Goal: Transaction & Acquisition: Book appointment/travel/reservation

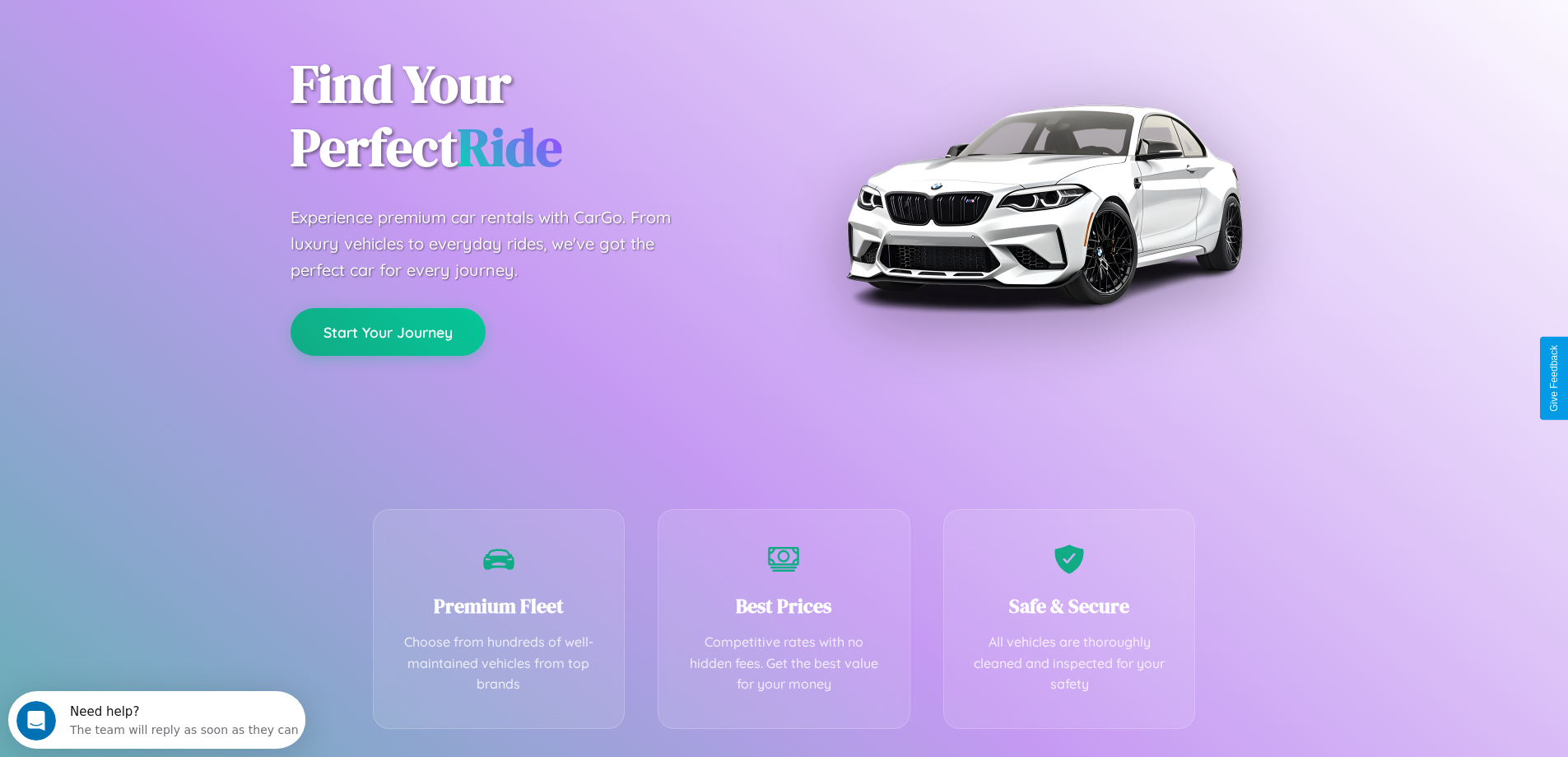
scroll to position [325, 0]
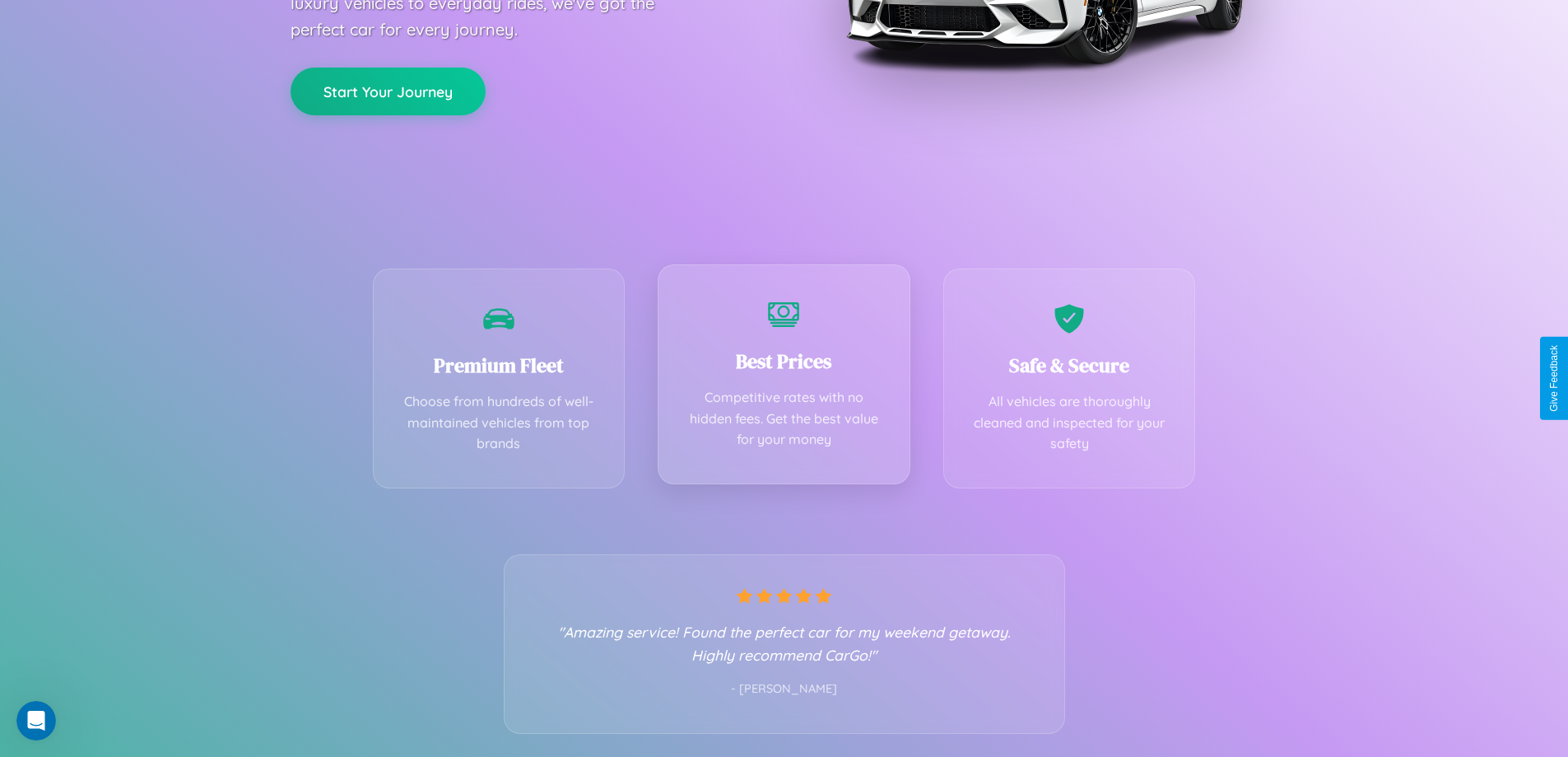
click at [784, 378] on div "Best Prices Competitive rates with no hidden fees. Get the best value for your …" at bounding box center [784, 373] width 253 height 220
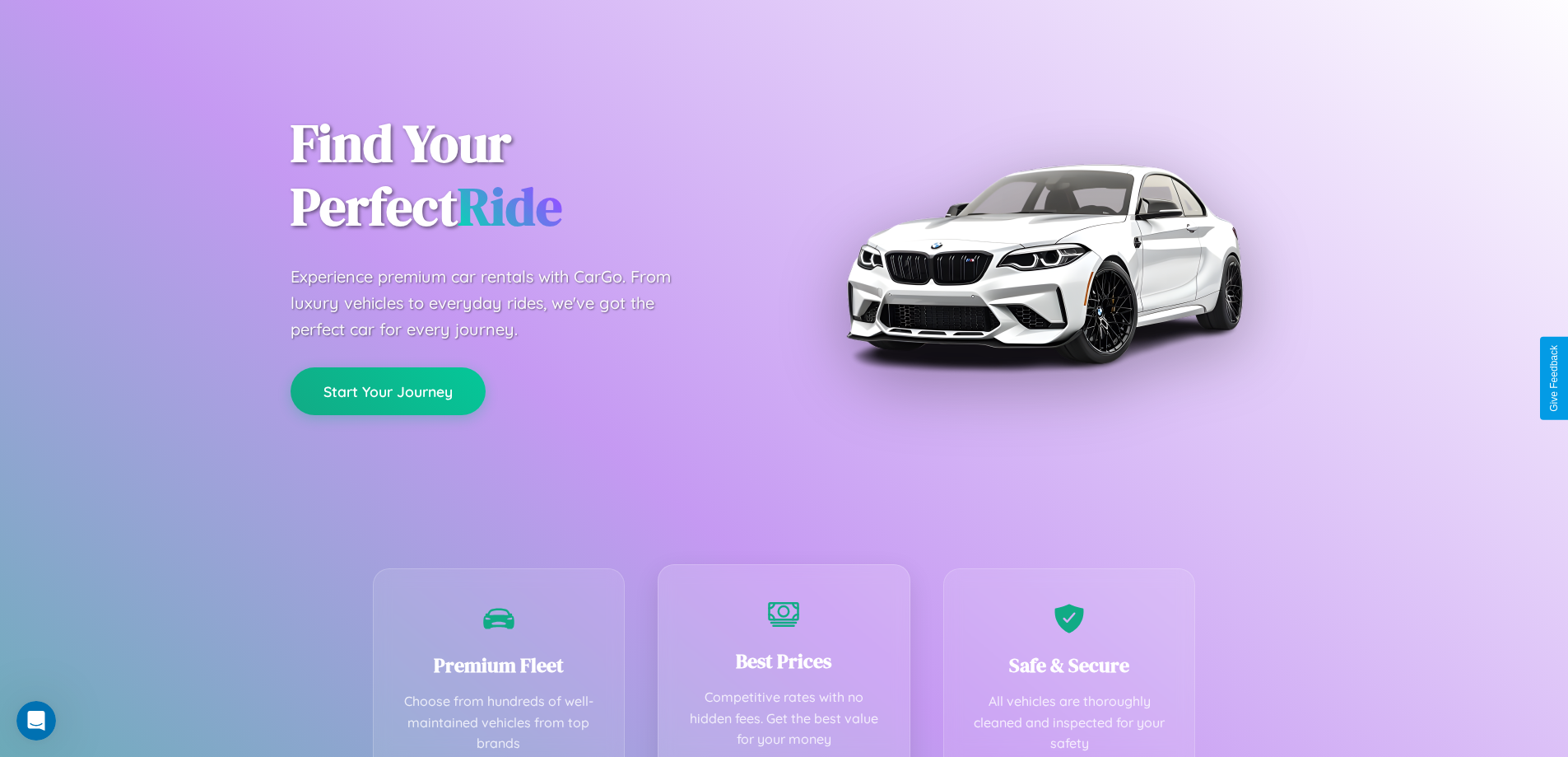
scroll to position [0, 0]
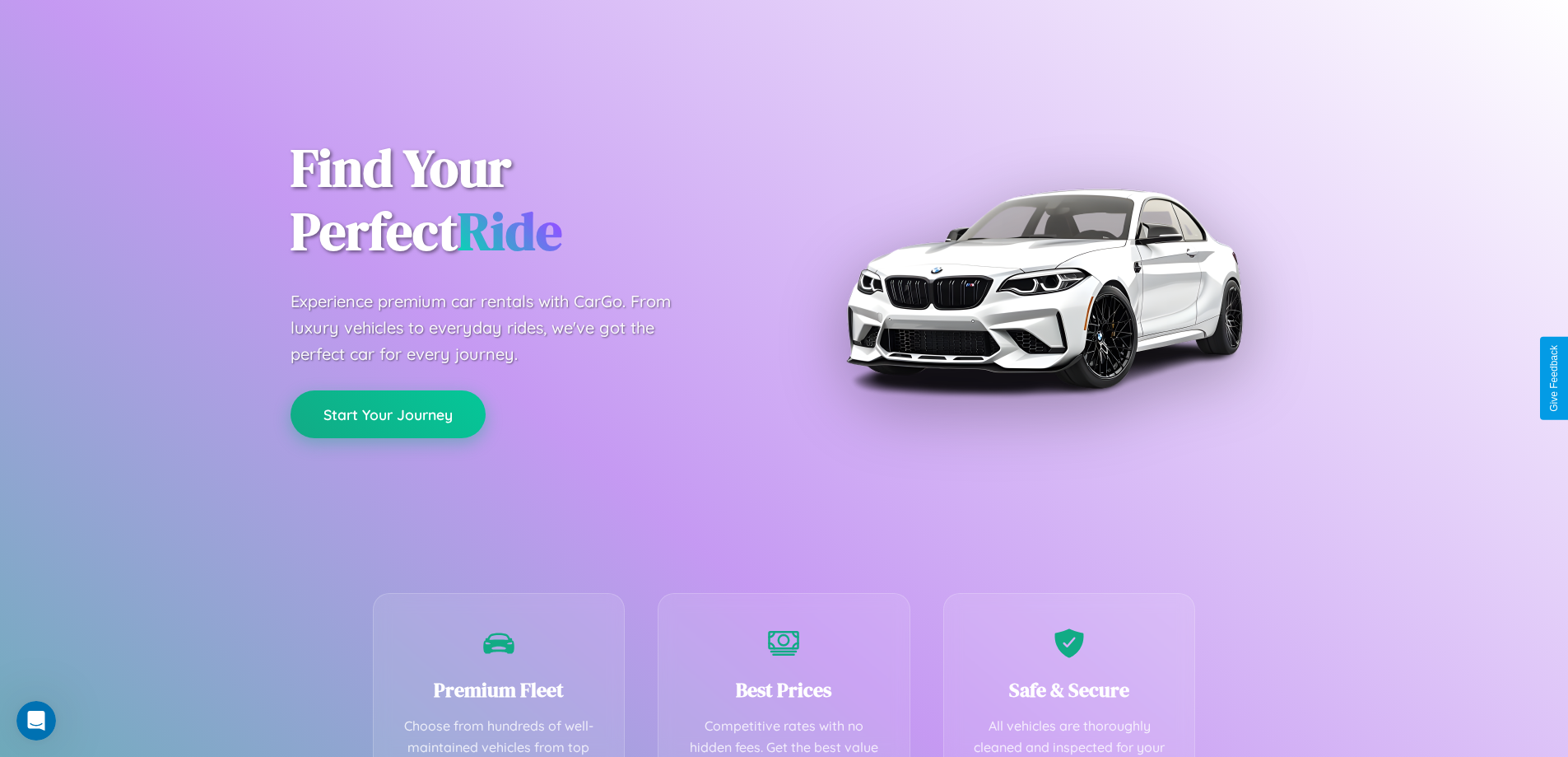
click at [388, 414] on button "Start Your Journey" at bounding box center [388, 413] width 195 height 48
click at [388, 413] on button "Start Your Journey" at bounding box center [388, 413] width 195 height 48
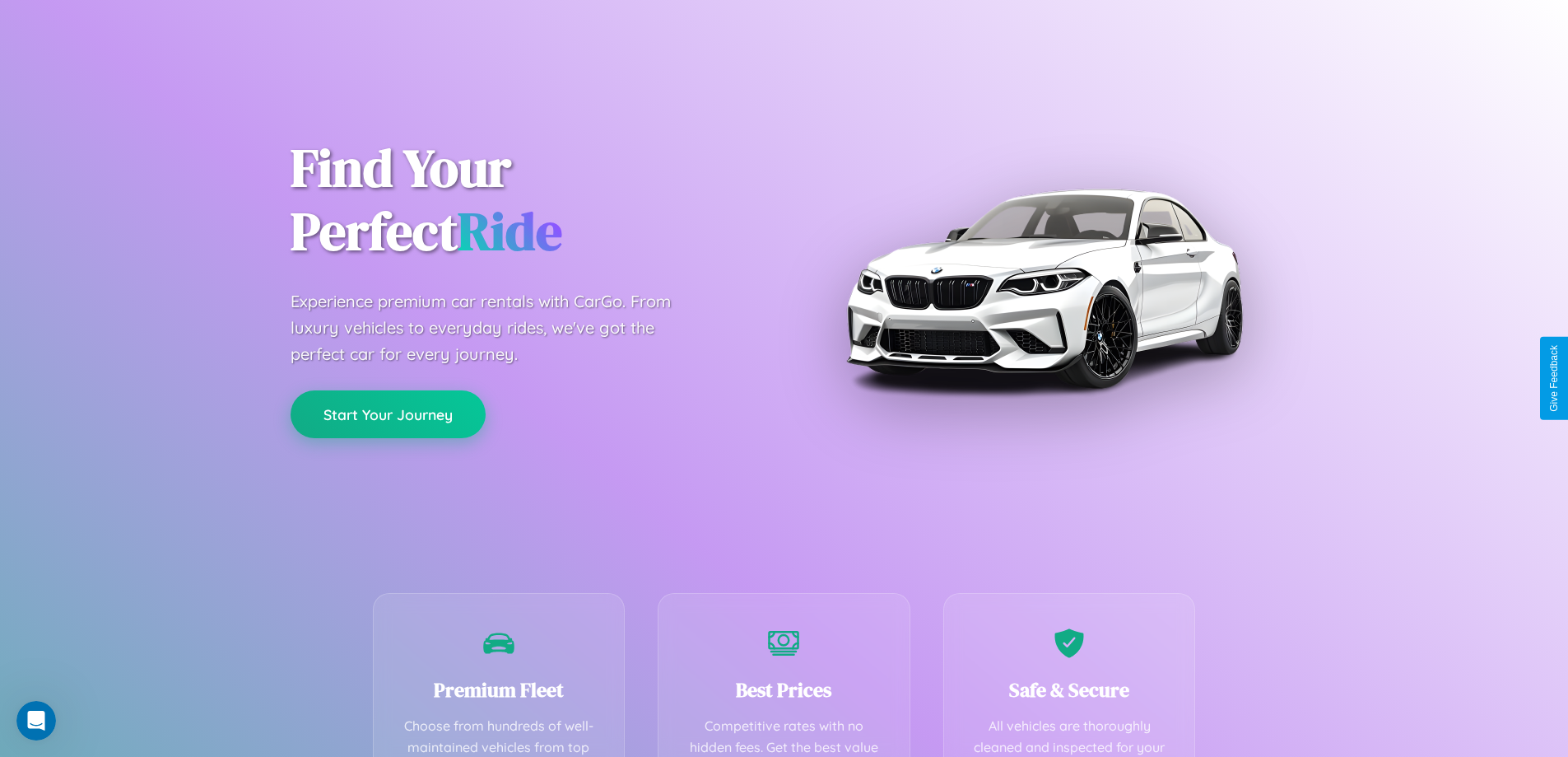
click at [388, 413] on button "Start Your Journey" at bounding box center [388, 413] width 195 height 48
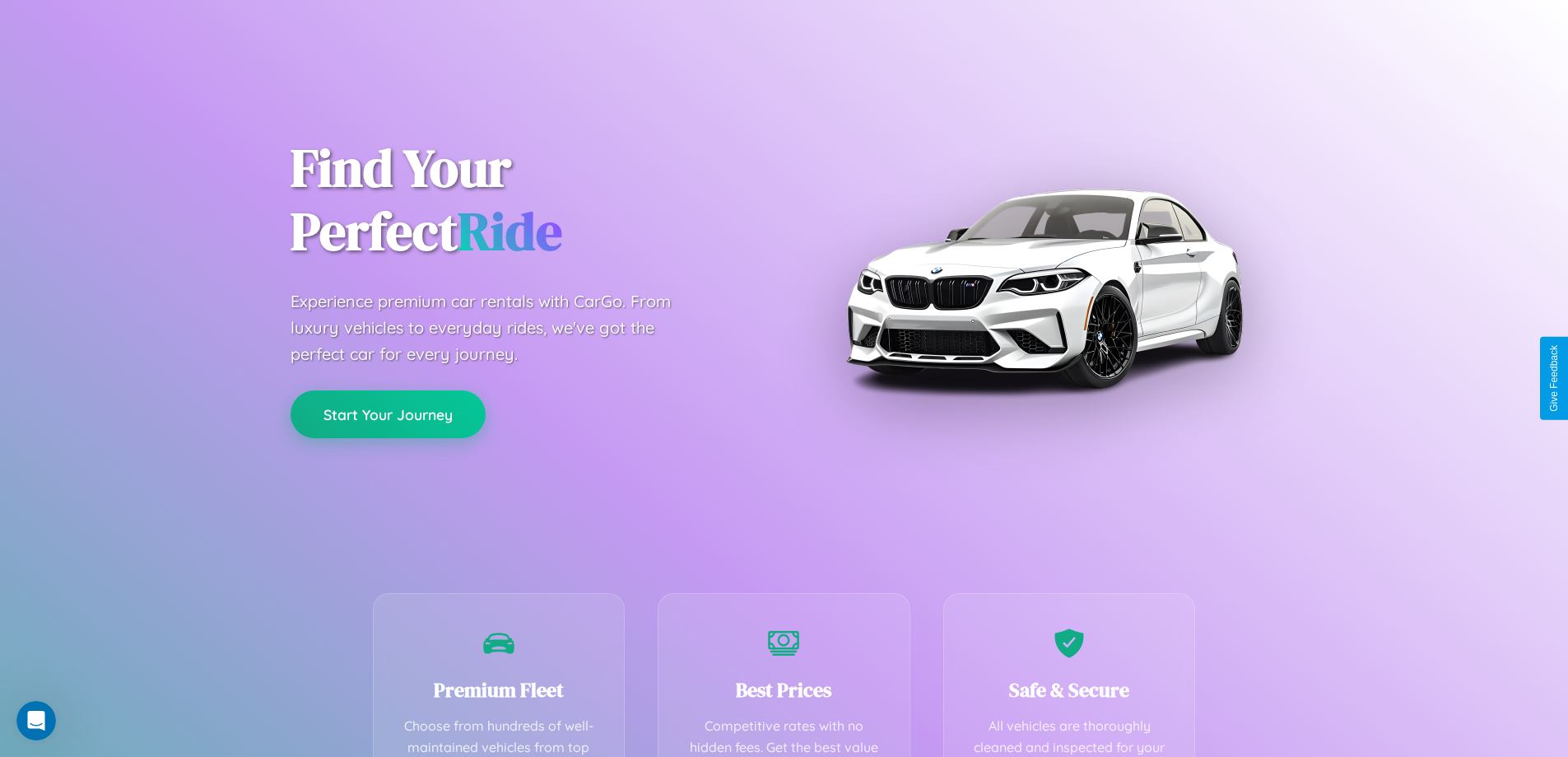
click at [388, 413] on button "Start Your Journey" at bounding box center [388, 413] width 195 height 48
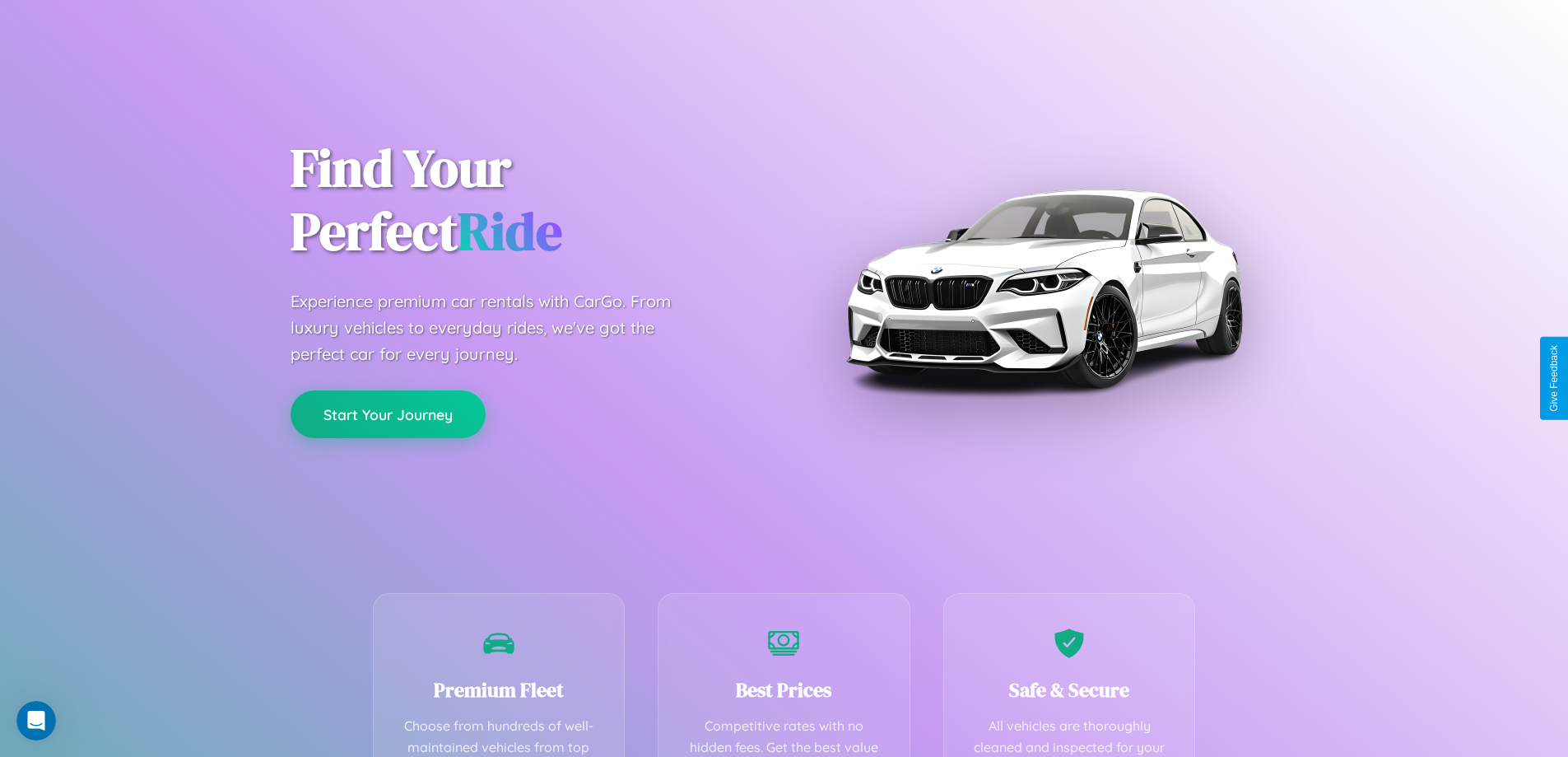
click at [388, 413] on button "Start Your Journey" at bounding box center [388, 413] width 195 height 48
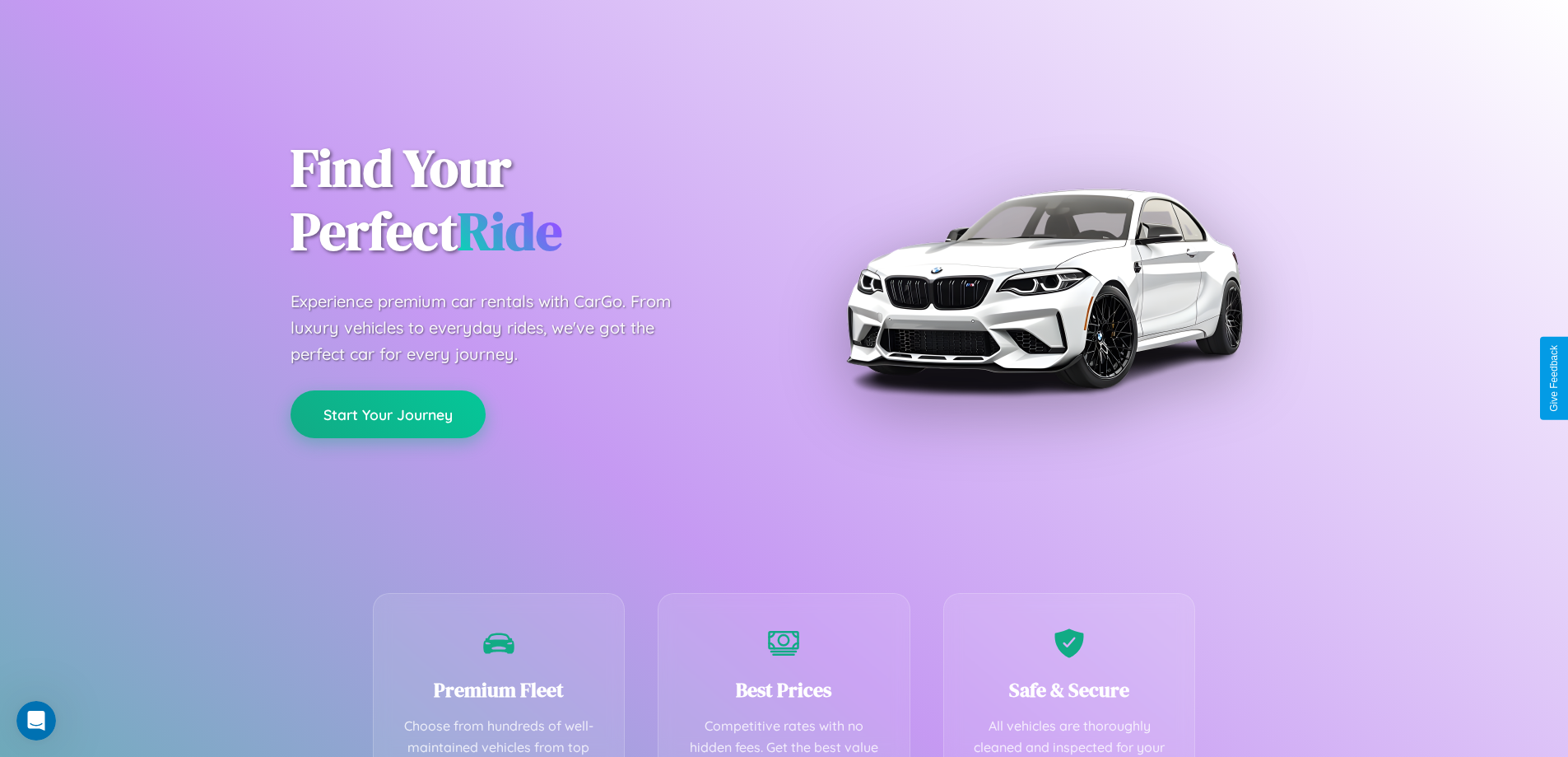
click at [388, 413] on button "Start Your Journey" at bounding box center [388, 413] width 195 height 48
